Goal: Task Accomplishment & Management: Manage account settings

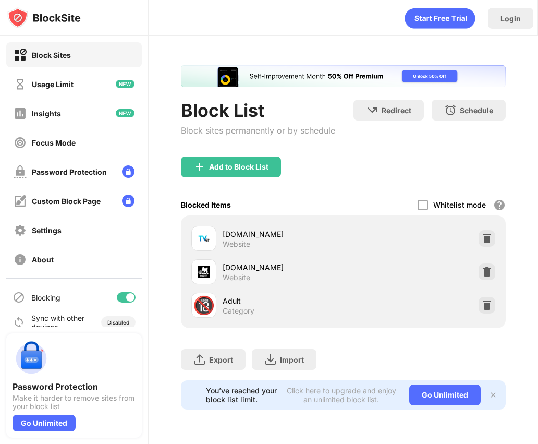
click at [123, 297] on div at bounding box center [126, 297] width 19 height 10
click at [125, 292] on div at bounding box center [126, 297] width 19 height 10
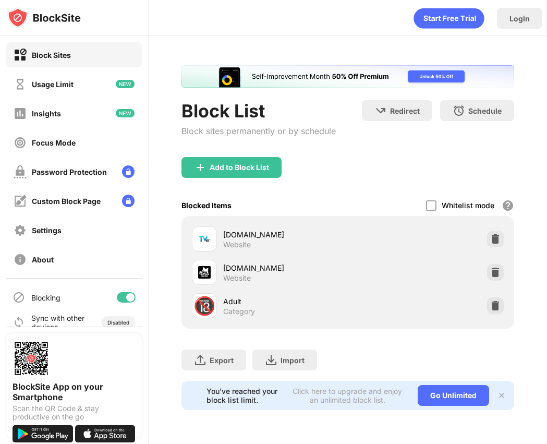
click at [128, 297] on div at bounding box center [130, 297] width 8 height 8
click at [124, 295] on div at bounding box center [122, 297] width 8 height 8
